Goal: Information Seeking & Learning: Compare options

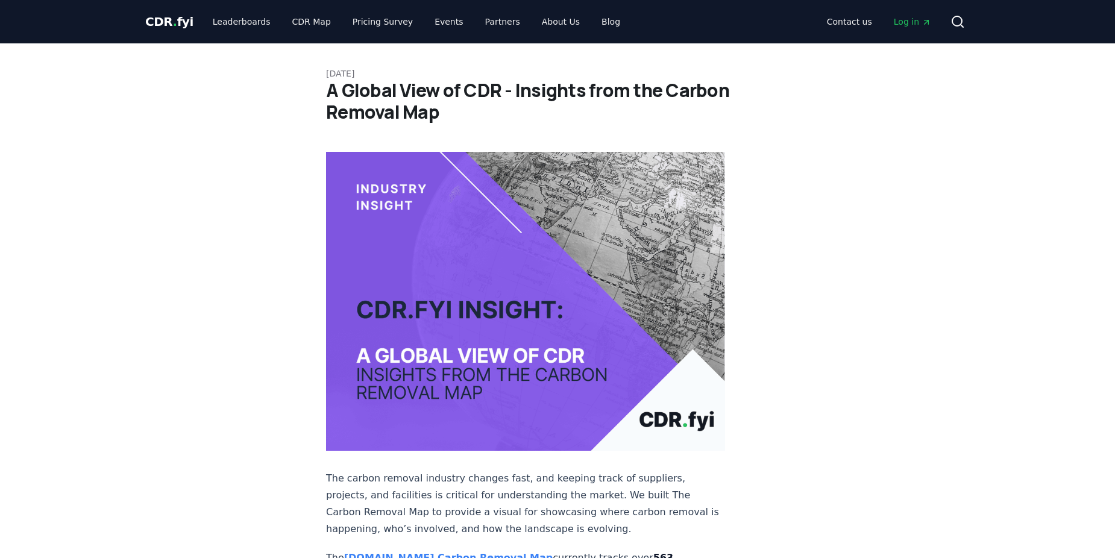
drag, startPoint x: 181, startPoint y: 369, endPoint x: 356, endPoint y: 544, distance: 247.2
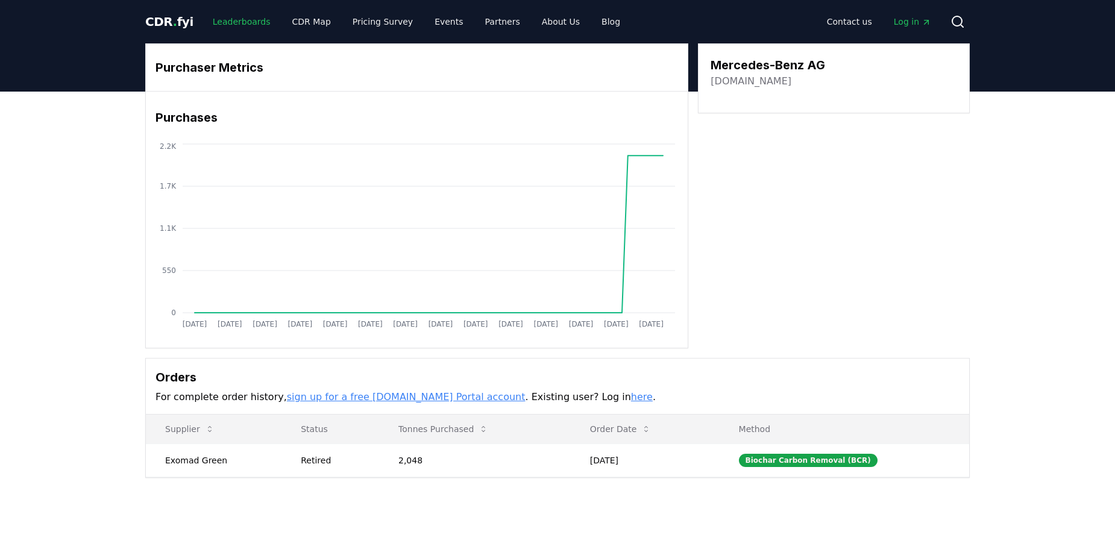
click at [225, 20] on link "Leaderboards" at bounding box center [241, 22] width 77 height 22
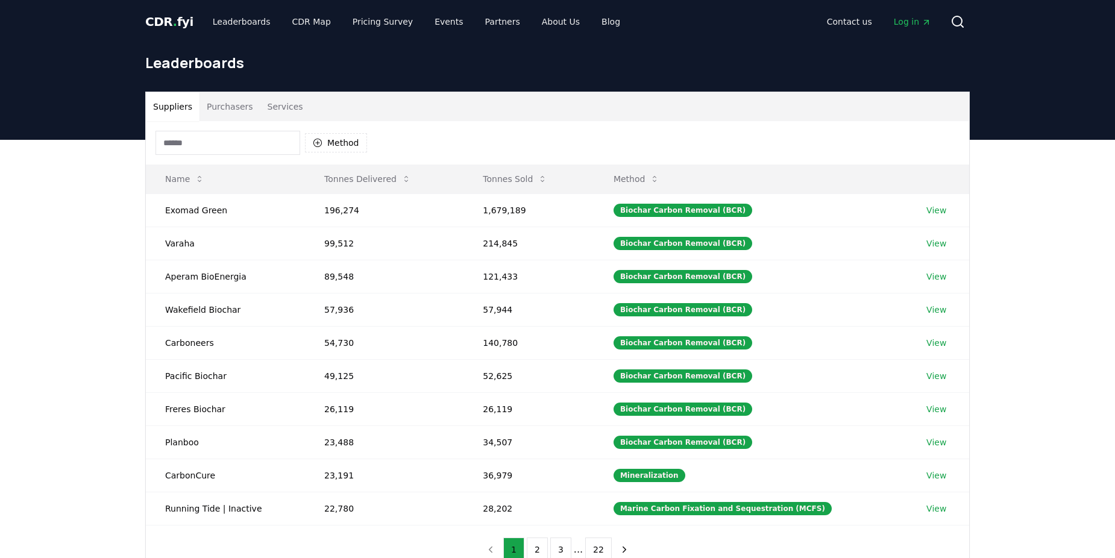
click at [223, 106] on button "Purchasers" at bounding box center [230, 106] width 61 height 29
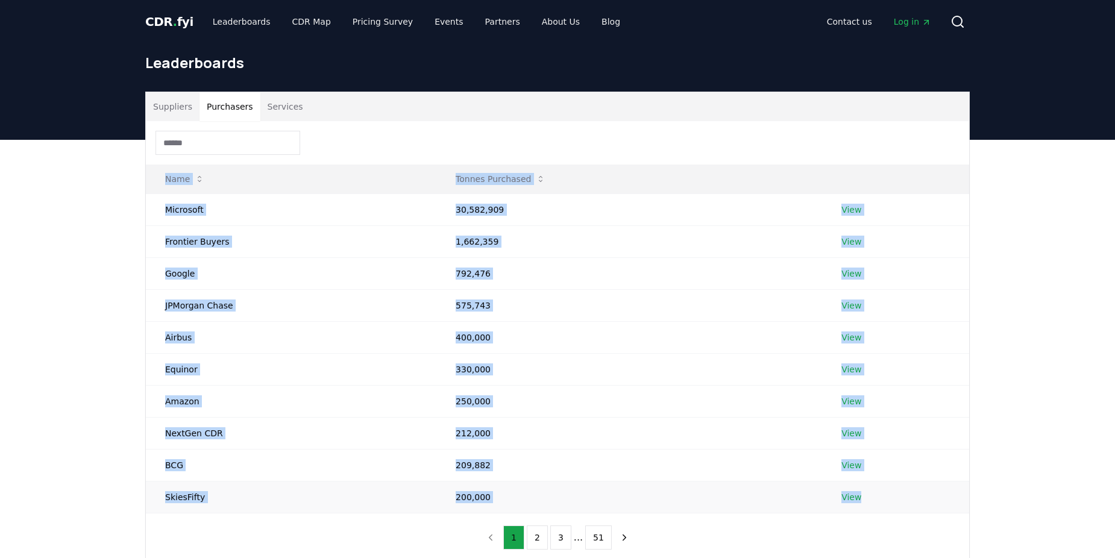
drag, startPoint x: 151, startPoint y: 172, endPoint x: 889, endPoint y: 498, distance: 806.9
click at [889, 498] on table "Name Tonnes Purchased Microsoft 30,582,909 View Frontier Buyers 1,662,359 View …" at bounding box center [557, 339] width 823 height 349
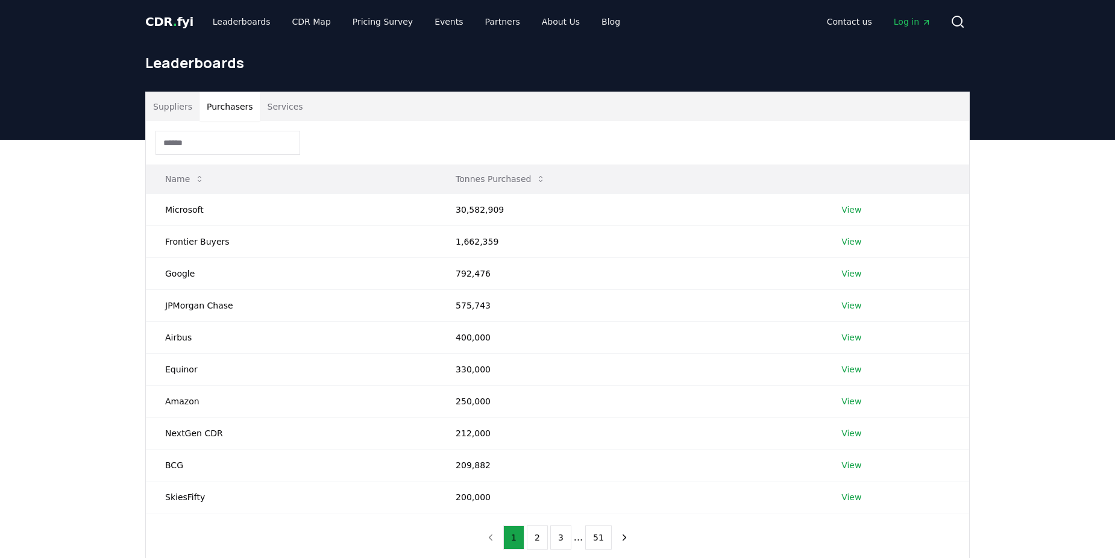
drag, startPoint x: 889, startPoint y: 498, endPoint x: 910, endPoint y: 192, distance: 306.3
click at [1087, 305] on div "Suppliers Purchasers Services Name Tonnes Purchased Microsoft 30,582,909 View F…" at bounding box center [557, 375] width 1115 height 471
click at [853, 210] on link "View" at bounding box center [851, 210] width 20 height 12
click at [228, 107] on button "Purchasers" at bounding box center [230, 106] width 61 height 29
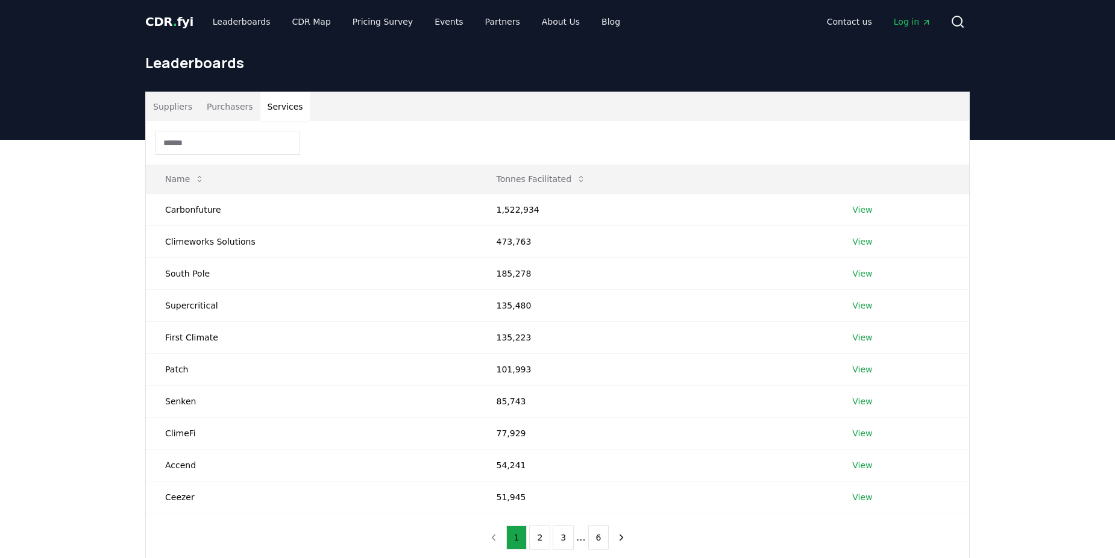
drag, startPoint x: 281, startPoint y: 108, endPoint x: 228, endPoint y: 110, distance: 52.5
click at [279, 108] on button "Services" at bounding box center [285, 106] width 50 height 29
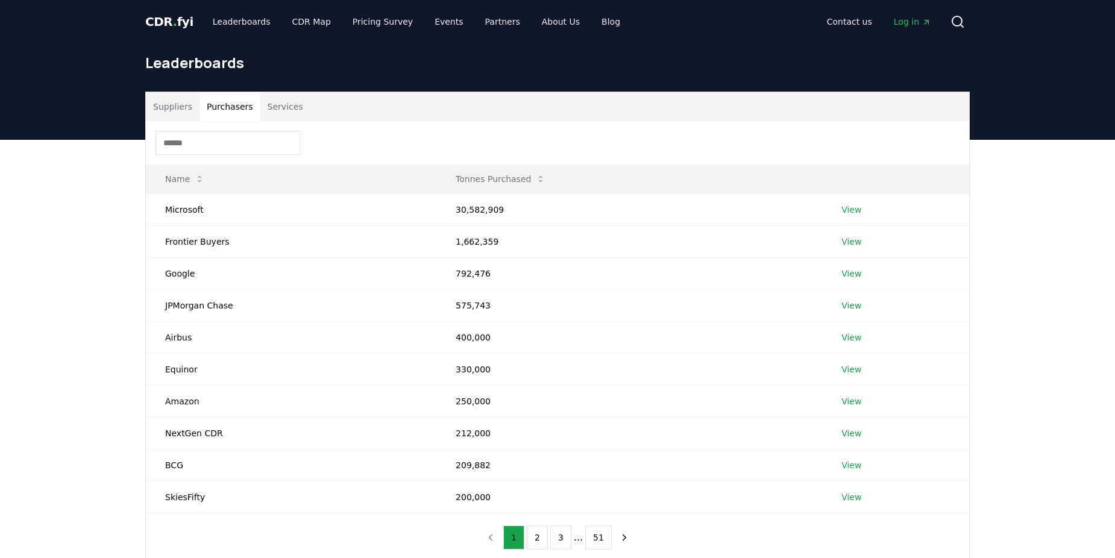
click at [229, 107] on button "Purchasers" at bounding box center [230, 106] width 61 height 29
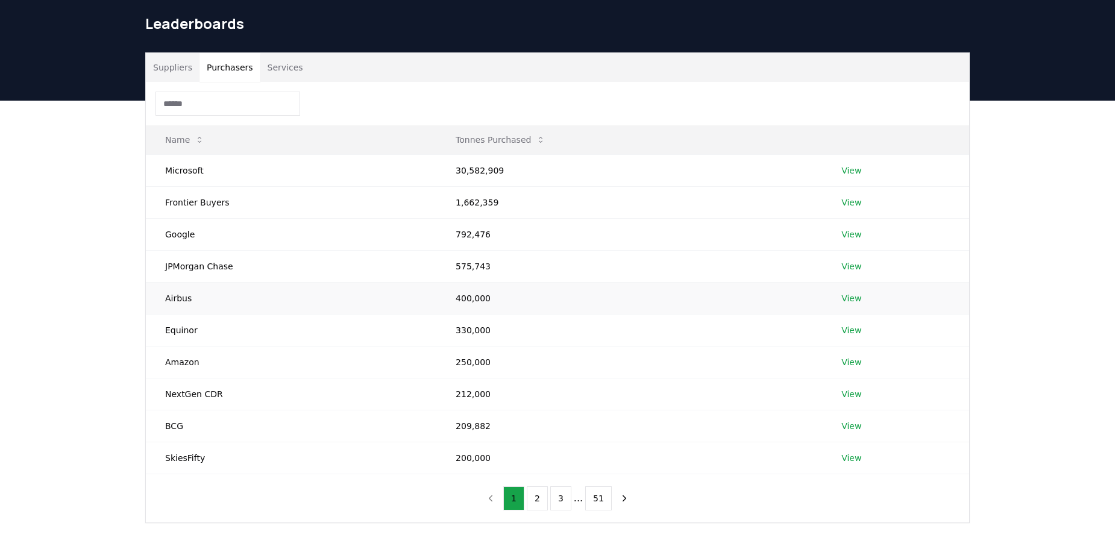
scroll to position [60, 0]
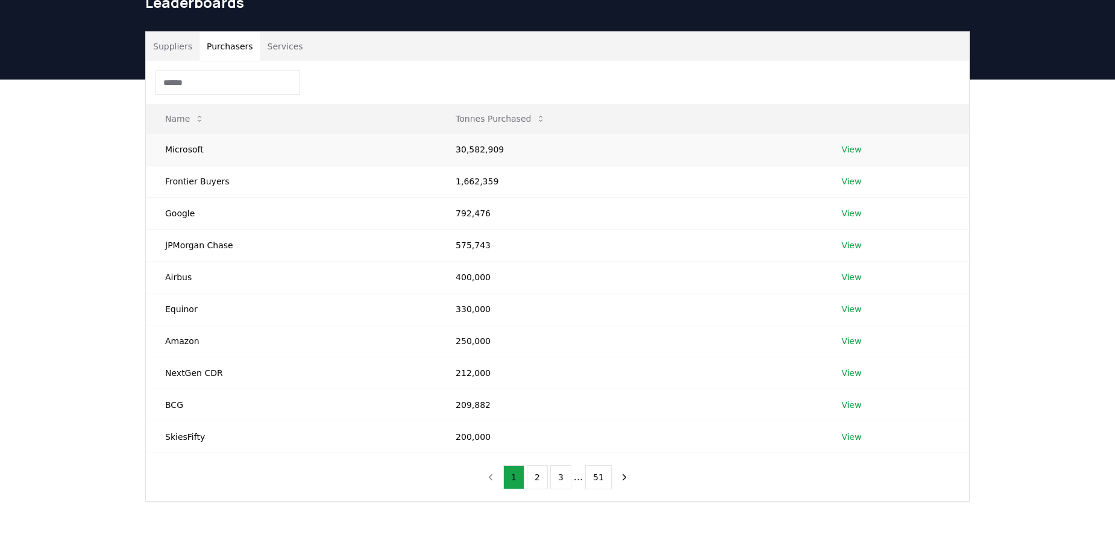
click at [190, 148] on td "Microsoft" at bounding box center [291, 149] width 291 height 32
copy td "Microsoft"
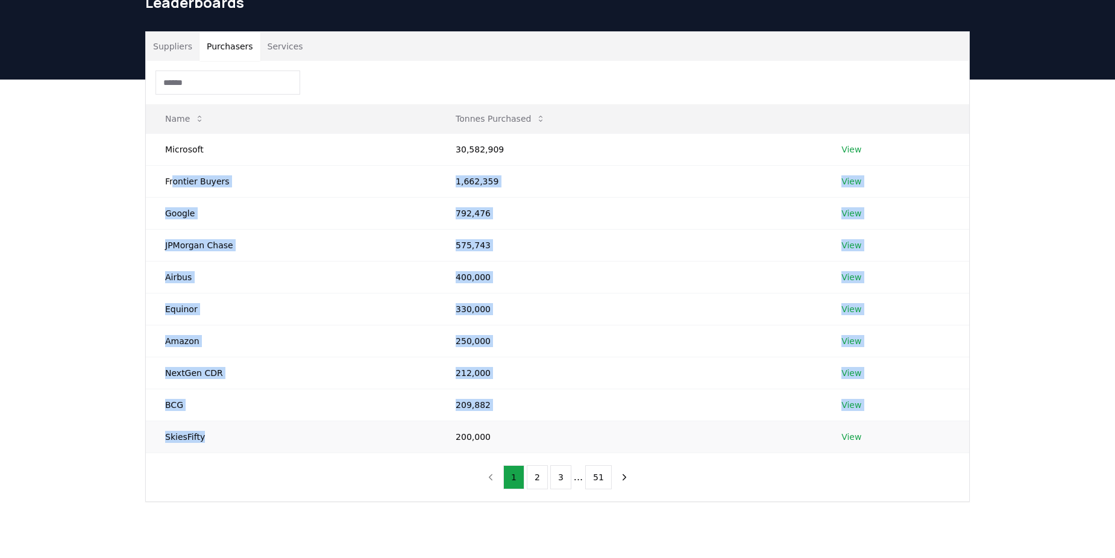
drag, startPoint x: 172, startPoint y: 179, endPoint x: 210, endPoint y: 435, distance: 259.0
click at [210, 435] on tbody "Microsoft 30,582,909 View Frontier Buyers 1,662,359 View Google 792,476 View JP…" at bounding box center [557, 292] width 823 height 319
drag, startPoint x: 210, startPoint y: 435, endPoint x: 181, endPoint y: 174, distance: 263.2
click at [189, 173] on td "Frontier Buyers" at bounding box center [291, 181] width 291 height 32
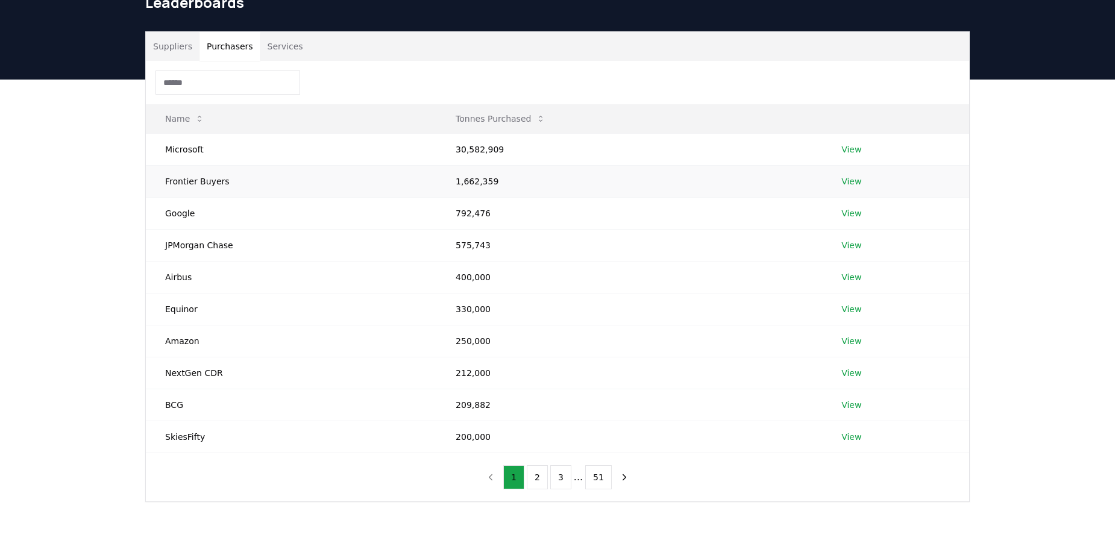
click at [179, 184] on td "Frontier Buyers" at bounding box center [291, 181] width 291 height 32
copy td "Frontier Buyers"
click at [174, 209] on td "Google" at bounding box center [291, 213] width 291 height 32
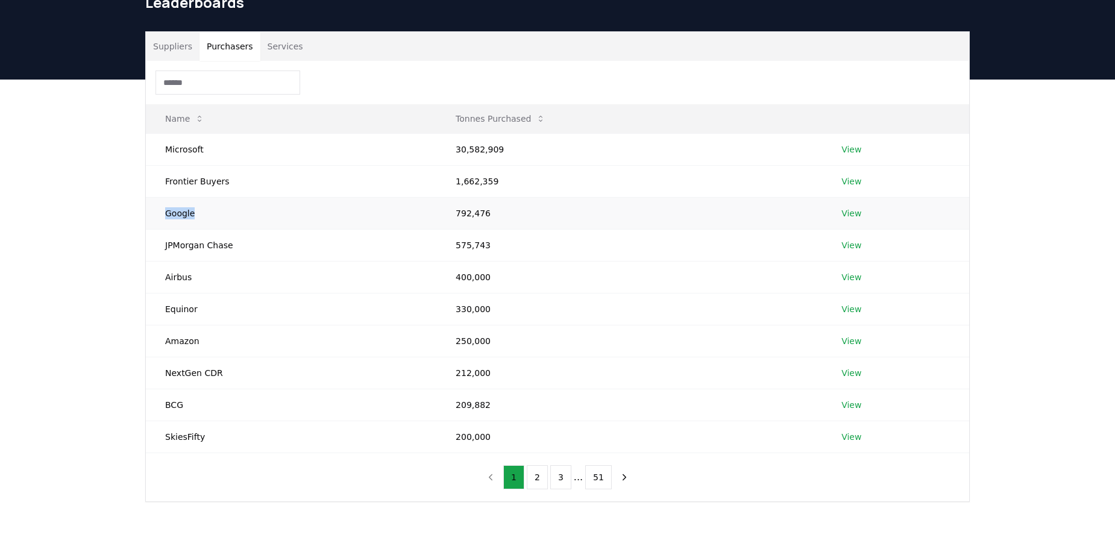
click at [174, 209] on td "Google" at bounding box center [291, 213] width 291 height 32
copy td "Google"
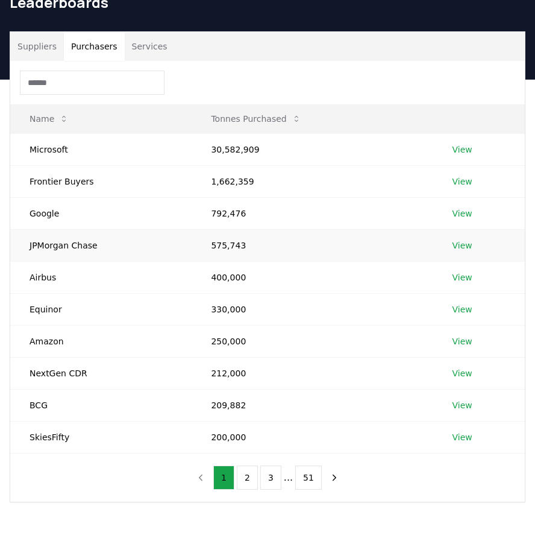
click at [56, 242] on td "JPMorgan Chase" at bounding box center [100, 245] width 181 height 32
copy td "JPMorgan Chase"
click at [35, 278] on td "Airbus" at bounding box center [100, 277] width 181 height 32
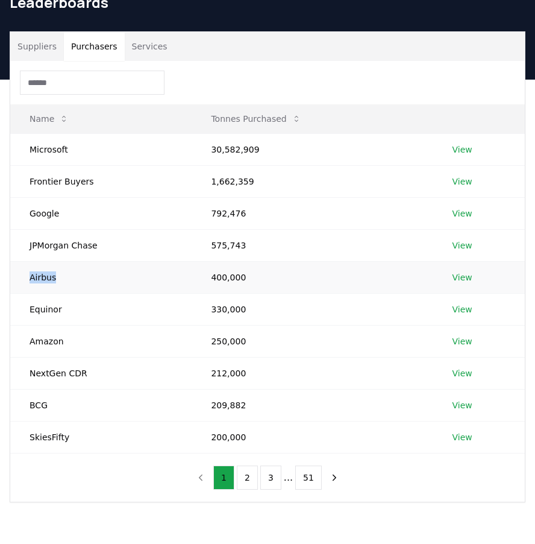
click at [36, 278] on td "Airbus" at bounding box center [100, 277] width 181 height 32
copy td "Airbus"
click at [46, 305] on td "Equinor" at bounding box center [100, 309] width 181 height 32
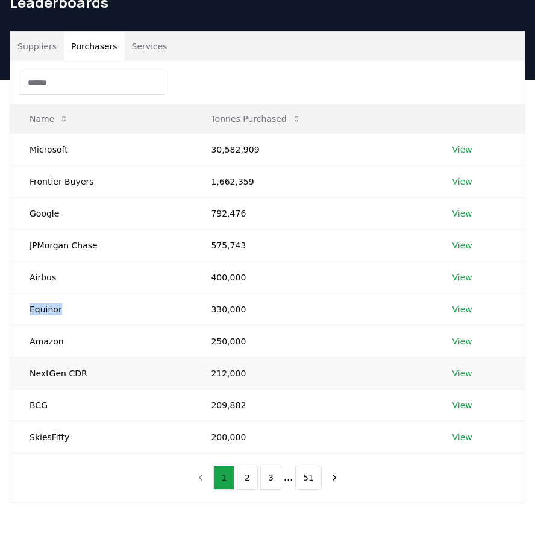
copy td "Equinor"
click at [45, 338] on td "Amazon" at bounding box center [100, 341] width 181 height 32
copy td "Amazon"
click at [39, 372] on td "NextGen CDR" at bounding box center [100, 373] width 181 height 32
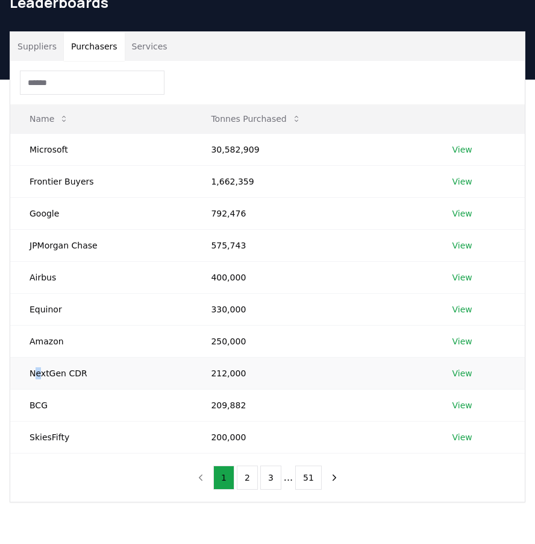
click at [39, 372] on td "NextGen CDR" at bounding box center [100, 373] width 181 height 32
copy td "NextGen CDR"
click at [33, 403] on td "BCG" at bounding box center [100, 405] width 181 height 32
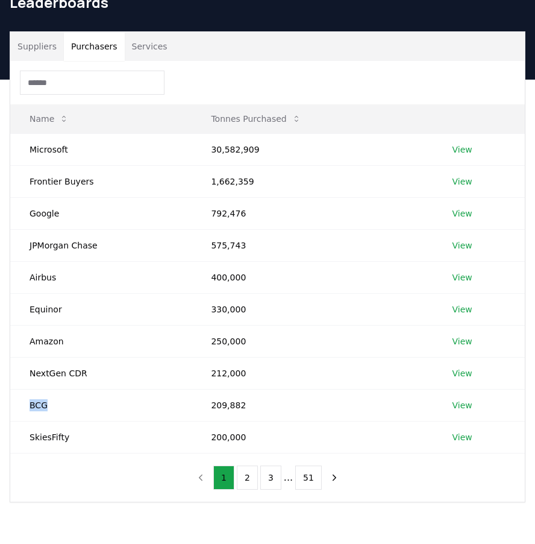
copy td "BCG"
click at [40, 442] on td "SkiesFifty" at bounding box center [100, 437] width 181 height 32
copy td "SkiesFifty"
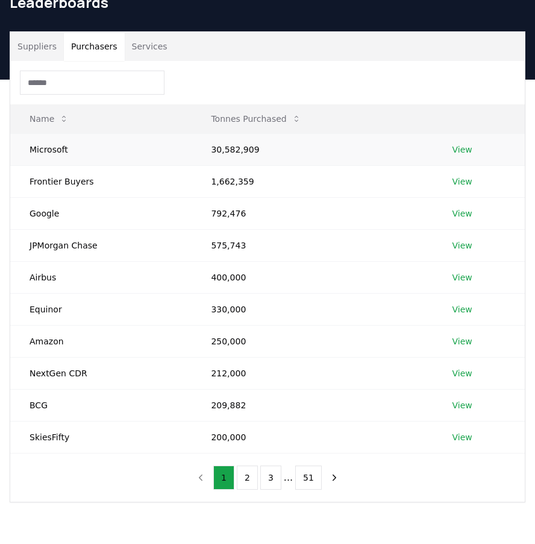
click at [218, 148] on td "30,582,909" at bounding box center [312, 149] width 241 height 32
click at [222, 187] on td "1,662,359" at bounding box center [312, 181] width 241 height 32
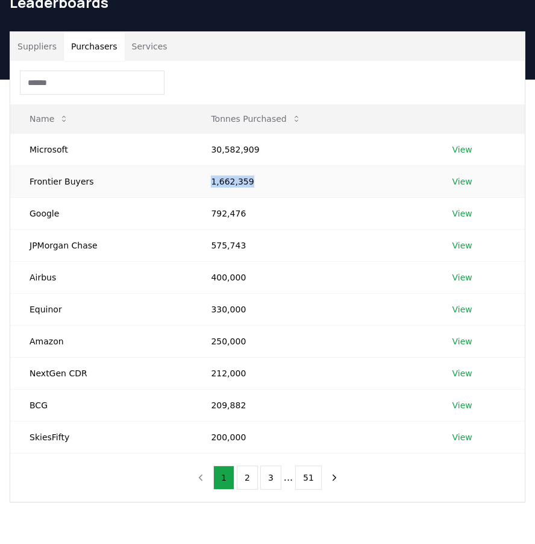
click at [222, 187] on td "1,662,359" at bounding box center [312, 181] width 241 height 32
click at [224, 212] on td "792,476" at bounding box center [312, 213] width 241 height 32
click at [210, 245] on td "575,743" at bounding box center [312, 245] width 241 height 32
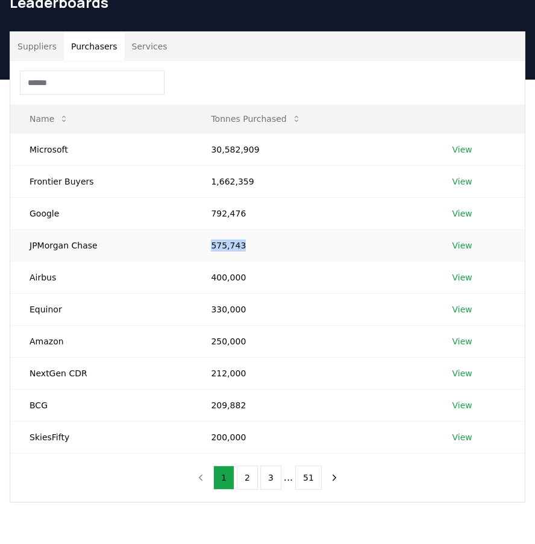
click at [210, 245] on td "575,743" at bounding box center [312, 245] width 241 height 32
click at [210, 246] on td "575,743" at bounding box center [312, 245] width 241 height 32
click at [217, 272] on td "400,000" at bounding box center [312, 277] width 241 height 32
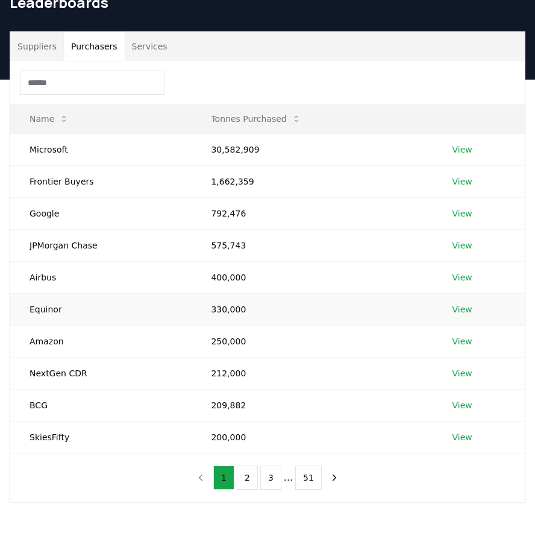
click at [231, 306] on td "330,000" at bounding box center [312, 309] width 241 height 32
click at [227, 341] on td "250,000" at bounding box center [312, 341] width 241 height 32
click at [228, 341] on td "250,000" at bounding box center [312, 341] width 241 height 32
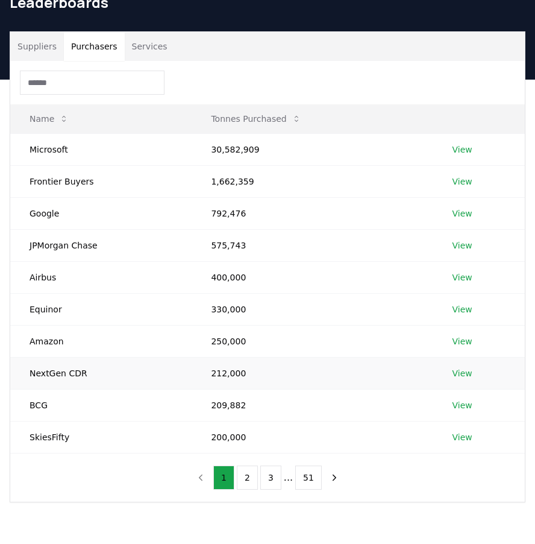
click at [233, 369] on td "212,000" at bounding box center [312, 373] width 241 height 32
click at [217, 399] on td "209,882" at bounding box center [312, 405] width 241 height 32
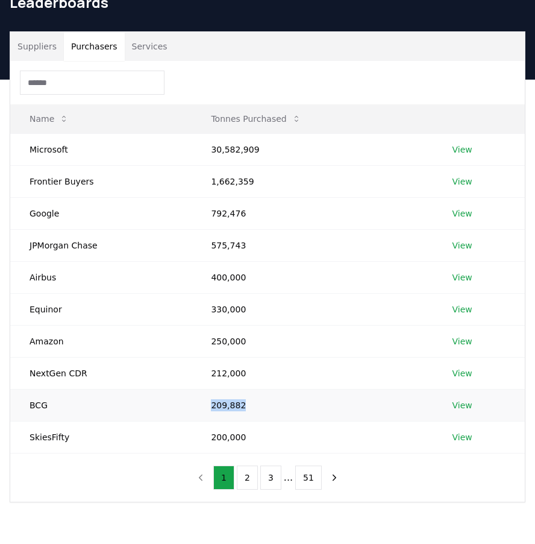
click at [217, 399] on td "209,882" at bounding box center [312, 405] width 241 height 32
click at [213, 429] on td "200,000" at bounding box center [312, 437] width 241 height 32
click at [216, 437] on td "200,000" at bounding box center [312, 437] width 241 height 32
click at [216, 438] on td "200,000" at bounding box center [312, 437] width 241 height 32
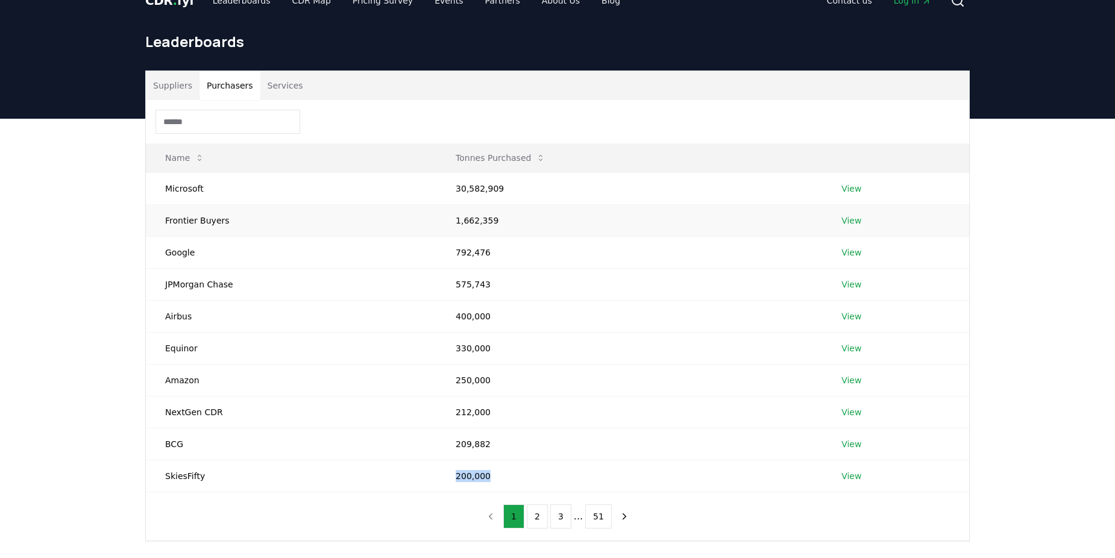
scroll to position [0, 0]
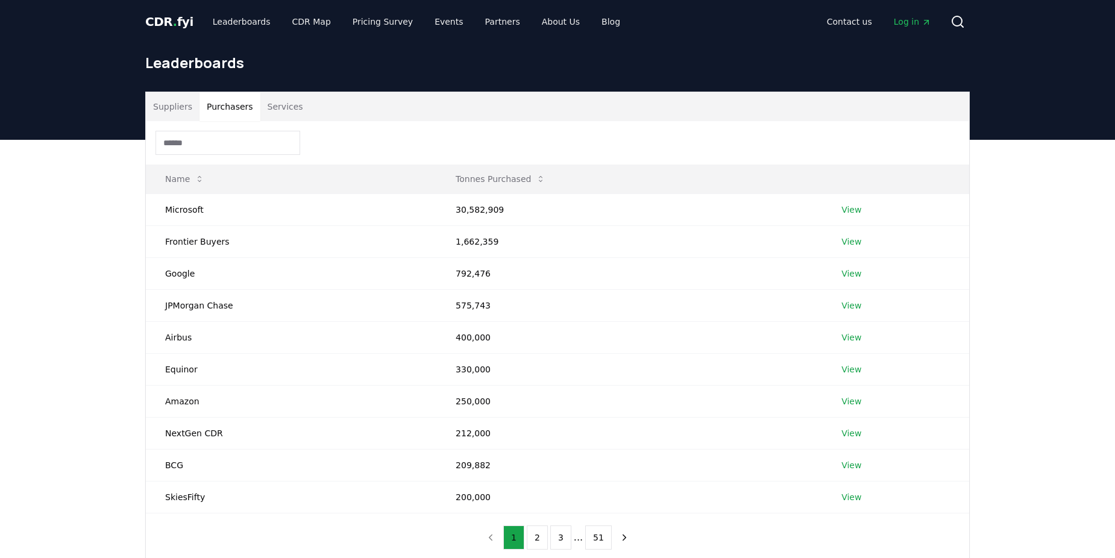
click at [202, 135] on input at bounding box center [228, 143] width 145 height 24
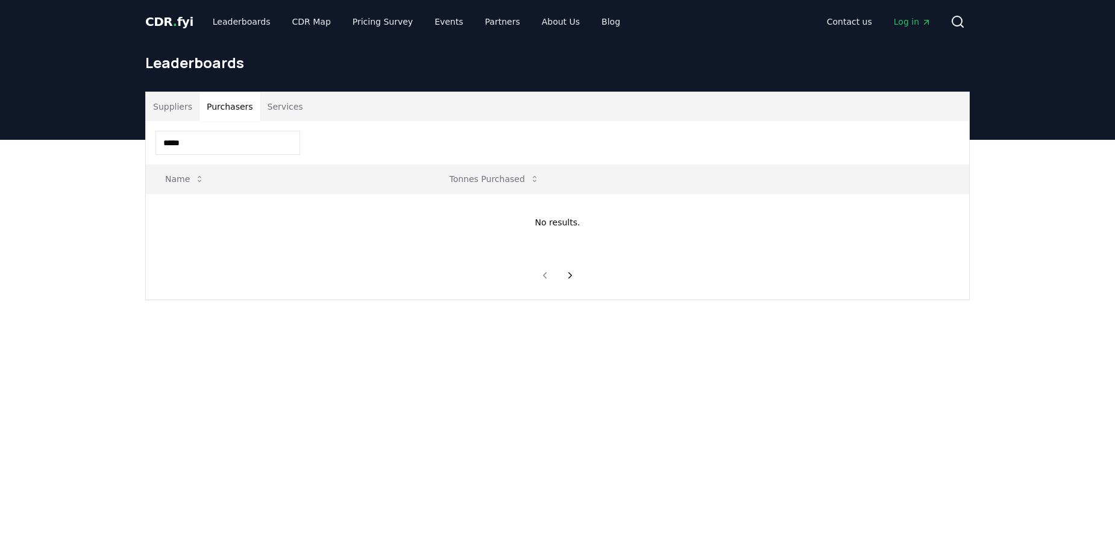
type input "****"
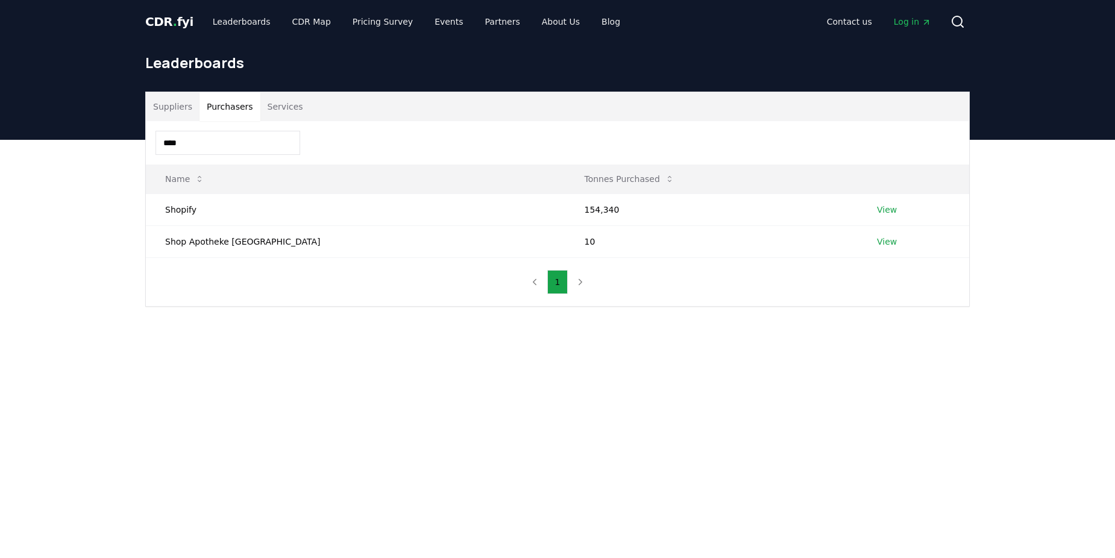
drag, startPoint x: 200, startPoint y: 146, endPoint x: 93, endPoint y: 127, distance: 108.9
click at [96, 126] on div "CDR . fyi Leaderboards CDR Map Pricing Survey Events Partners About Us Blog Con…" at bounding box center [557, 445] width 1115 height 891
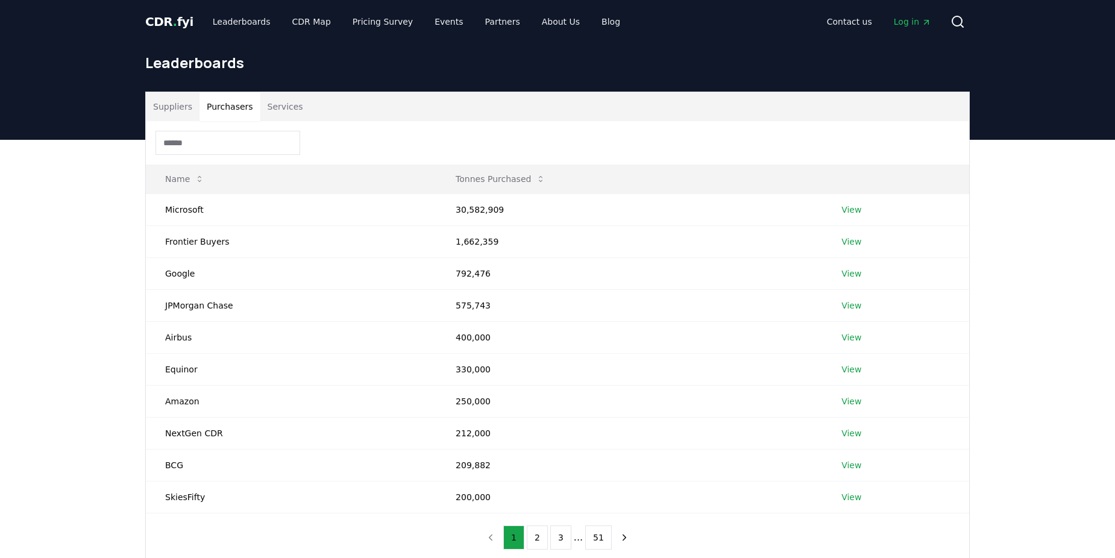
drag, startPoint x: 95, startPoint y: 391, endPoint x: 102, endPoint y: 391, distance: 6.6
click at [98, 391] on div "Suppliers Purchasers Services Name Tonnes Purchased Microsoft 30,582,909 View F…" at bounding box center [557, 375] width 1115 height 471
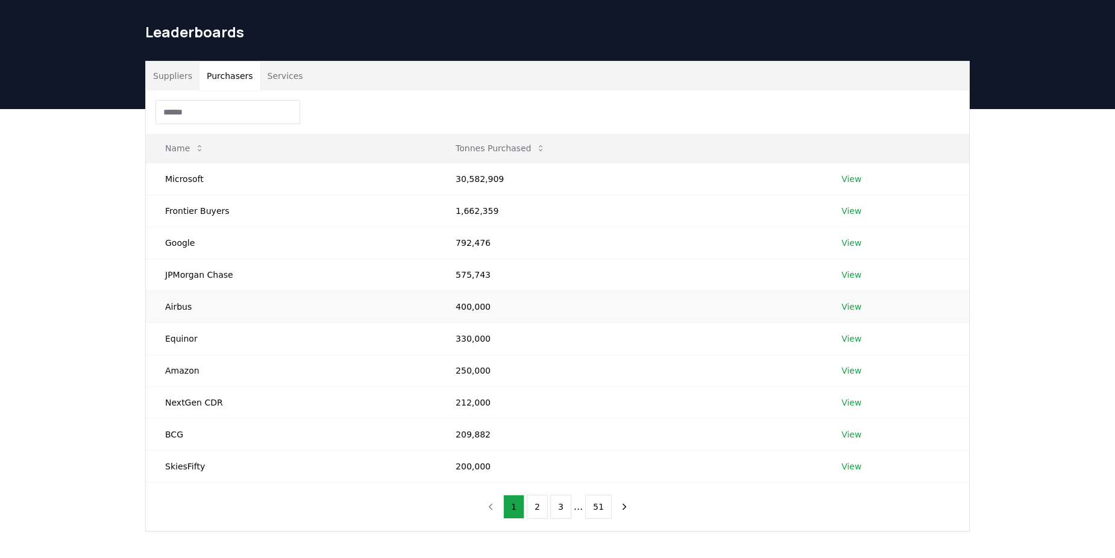
scroll to position [60, 0]
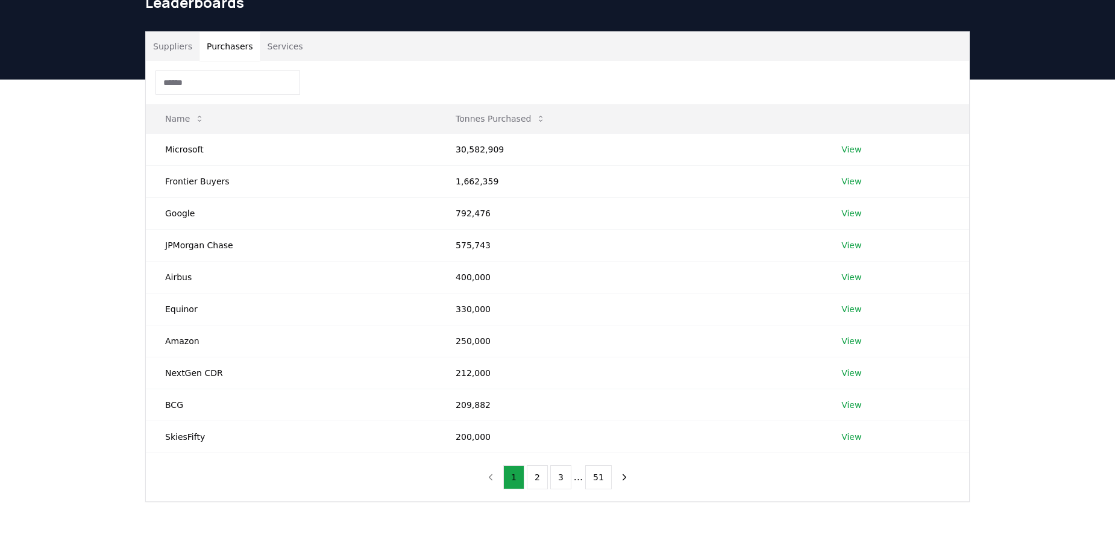
click at [94, 454] on div "Suppliers Purchasers Services Name Tonnes Purchased Microsoft 30,582,909 View F…" at bounding box center [557, 315] width 1115 height 471
